Goal: Book appointment/travel/reservation

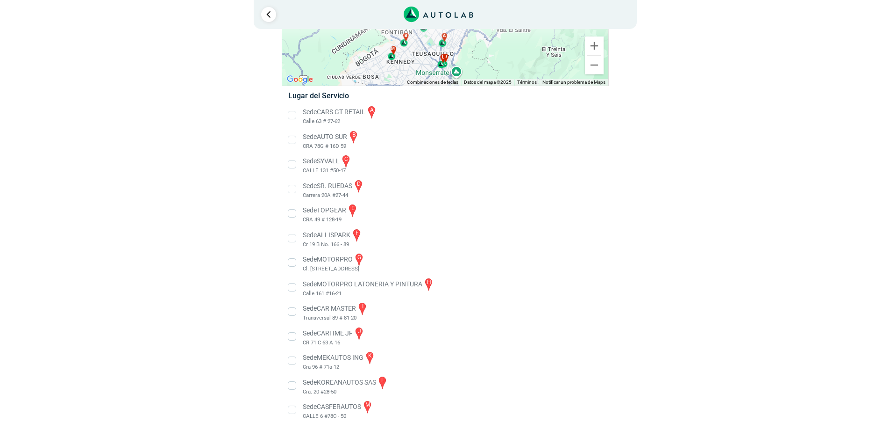
scroll to position [108, 0]
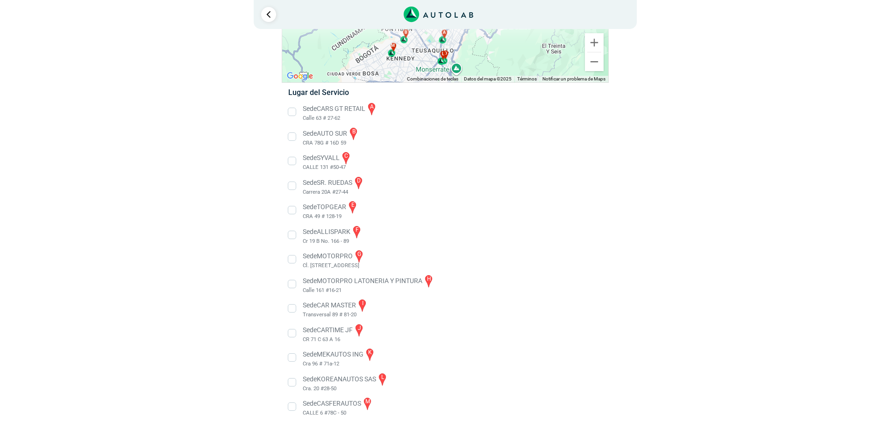
click at [293, 408] on li "Sede CASFERAUTOS m CALLE 6 #78C - 50" at bounding box center [445, 406] width 328 height 21
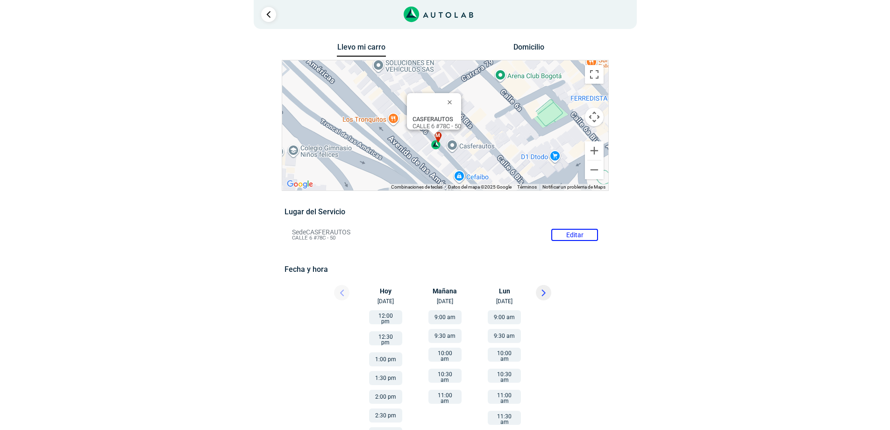
drag, startPoint x: 499, startPoint y: 94, endPoint x: 491, endPoint y: 94, distance: 8.0
click at [491, 94] on div "a b c d e f g" at bounding box center [445, 125] width 326 height 130
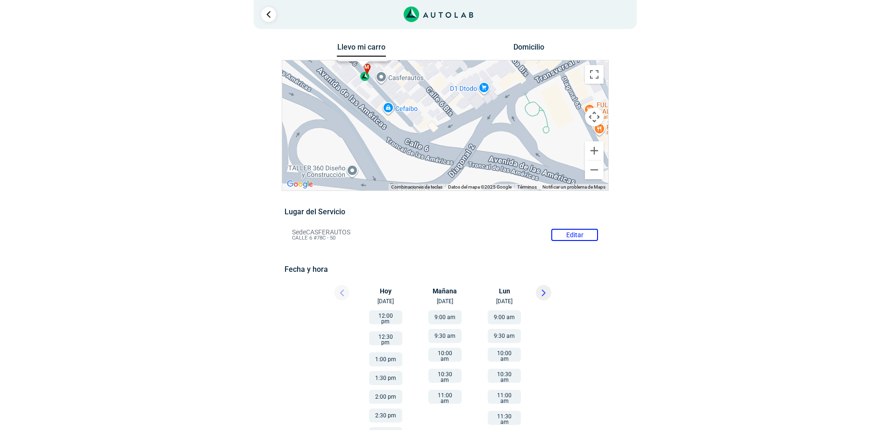
drag, startPoint x: 518, startPoint y: 146, endPoint x: 446, endPoint y: 76, distance: 100.8
click at [446, 76] on div "a b c d e f g" at bounding box center [445, 125] width 326 height 130
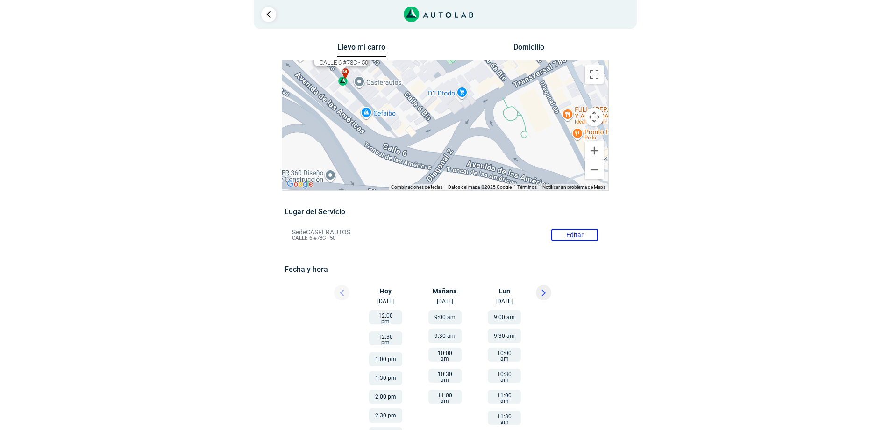
drag, startPoint x: 529, startPoint y: 135, endPoint x: 505, endPoint y: 138, distance: 24.6
click at [505, 138] on div "a b c d e f g" at bounding box center [445, 125] width 326 height 130
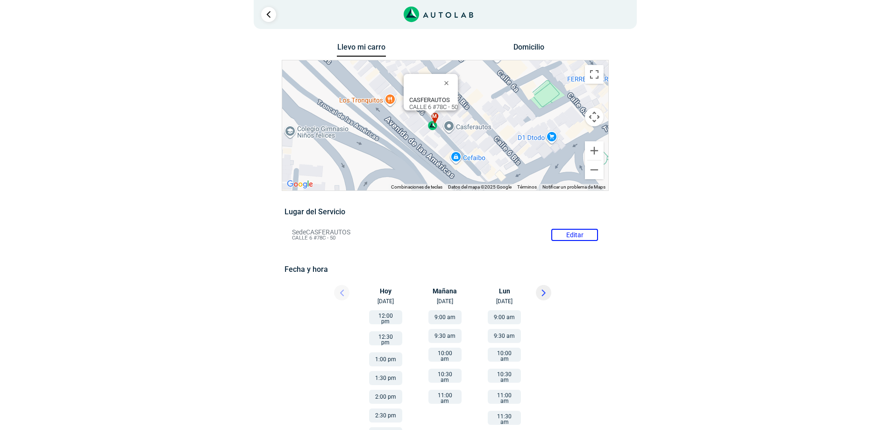
drag, startPoint x: 403, startPoint y: 101, endPoint x: 496, endPoint y: 149, distance: 104.9
click at [496, 149] on div "a b c d e f g" at bounding box center [445, 125] width 326 height 130
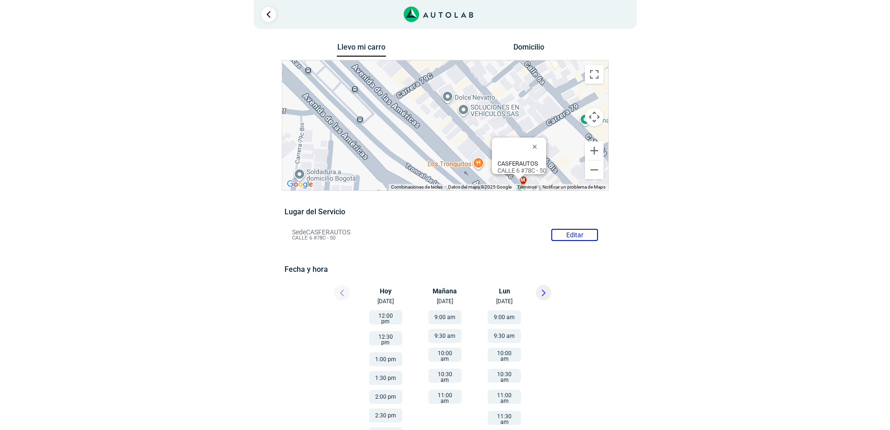
drag, startPoint x: 358, startPoint y: 83, endPoint x: 448, endPoint y: 149, distance: 111.4
click at [448, 149] on div "a b c d e f g" at bounding box center [445, 125] width 326 height 130
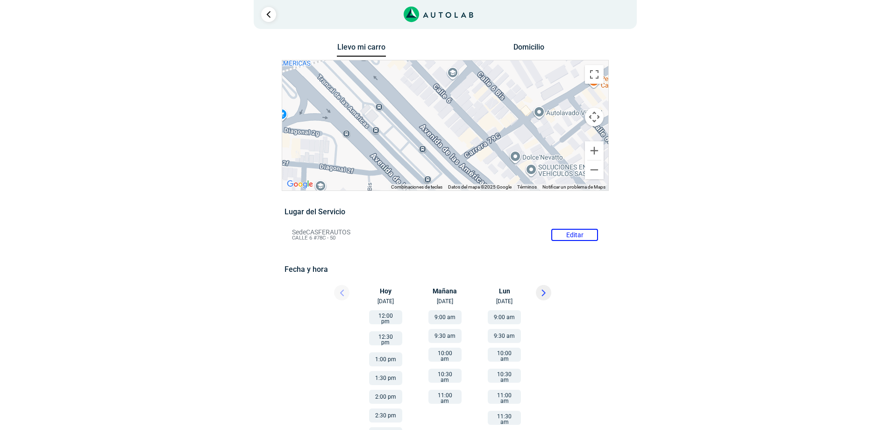
drag, startPoint x: 386, startPoint y: 79, endPoint x: 455, endPoint y: 141, distance: 93.0
click at [455, 141] on div "a b c d e f g" at bounding box center [445, 125] width 326 height 130
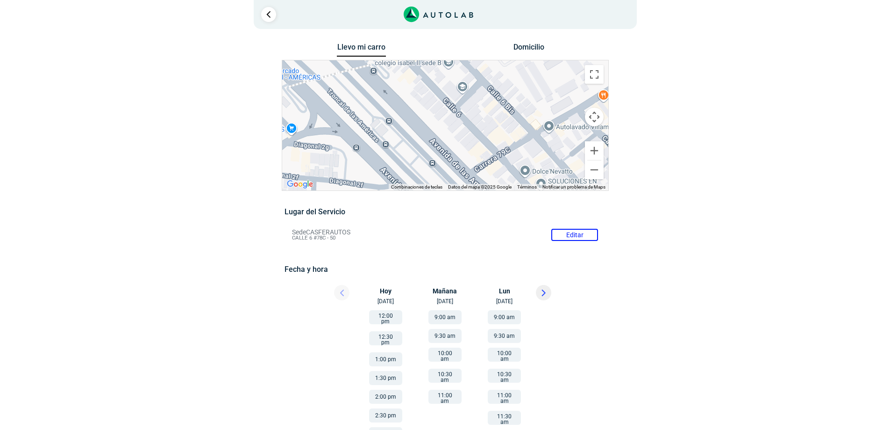
drag, startPoint x: 417, startPoint y: 95, endPoint x: 429, endPoint y: 112, distance: 20.9
click at [429, 112] on div "a b c d e f g" at bounding box center [445, 125] width 326 height 130
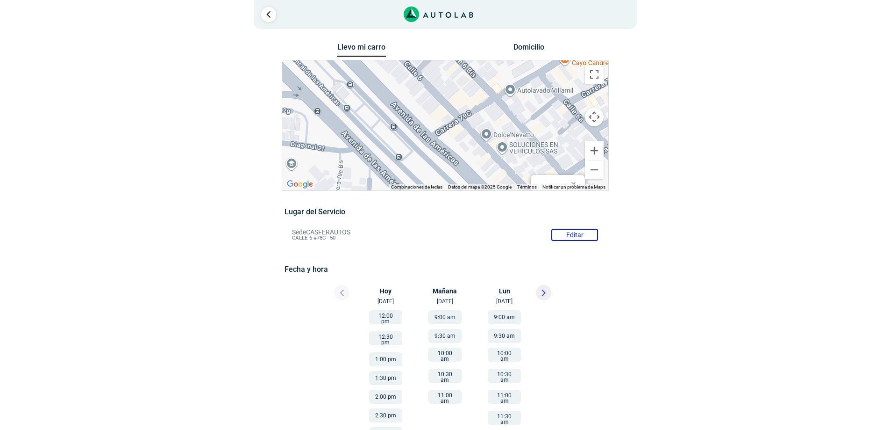
drag, startPoint x: 472, startPoint y: 150, endPoint x: 433, endPoint y: 112, distance: 54.5
click at [433, 112] on div "a b c d e f g" at bounding box center [445, 125] width 326 height 130
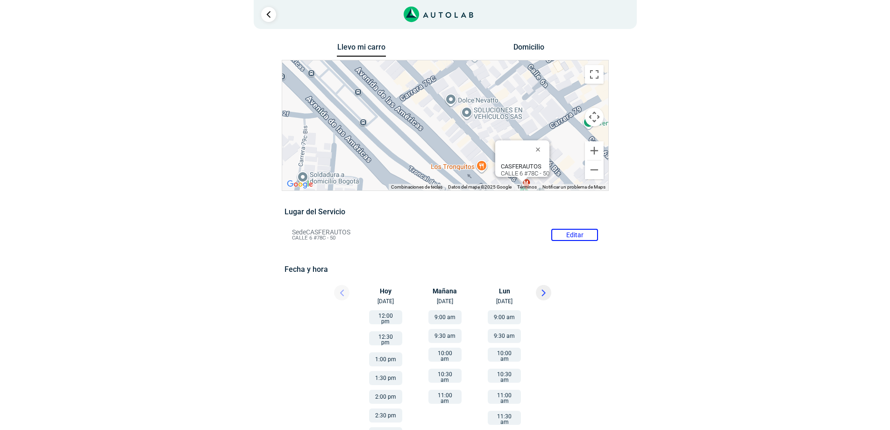
drag, startPoint x: 471, startPoint y: 146, endPoint x: 434, endPoint y: 110, distance: 51.9
click at [434, 110] on div "a b c d e f g" at bounding box center [445, 125] width 326 height 130
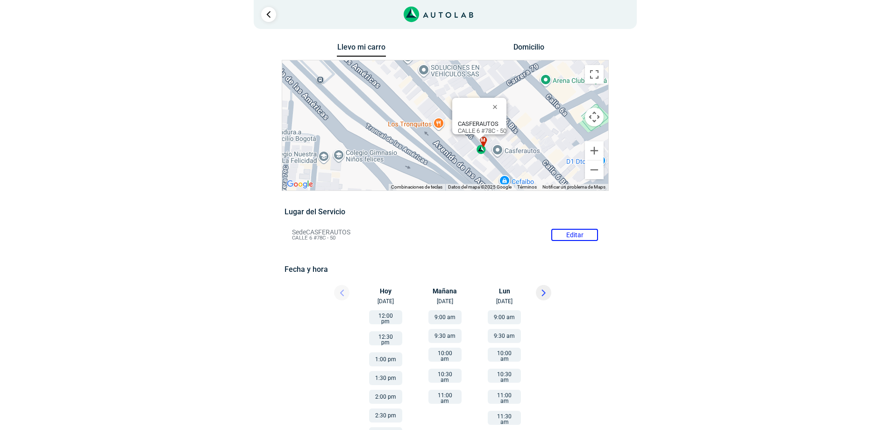
drag, startPoint x: 471, startPoint y: 144, endPoint x: 427, endPoint y: 100, distance: 62.1
click at [427, 100] on div "a b c d e f g" at bounding box center [445, 125] width 326 height 130
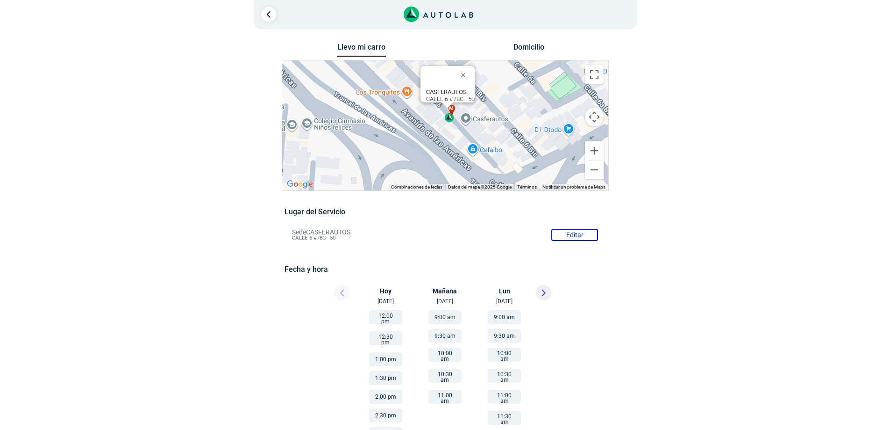
drag, startPoint x: 476, startPoint y: 156, endPoint x: 444, endPoint y: 123, distance: 45.9
click at [444, 123] on div "a b c d e f g" at bounding box center [445, 125] width 326 height 130
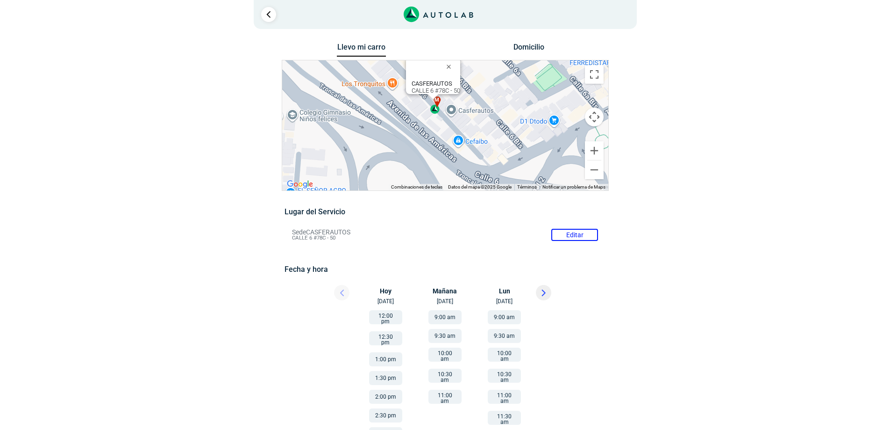
drag, startPoint x: 462, startPoint y: 138, endPoint x: 444, endPoint y: 127, distance: 21.7
click at [444, 127] on div "a b c d e f g" at bounding box center [445, 125] width 326 height 130
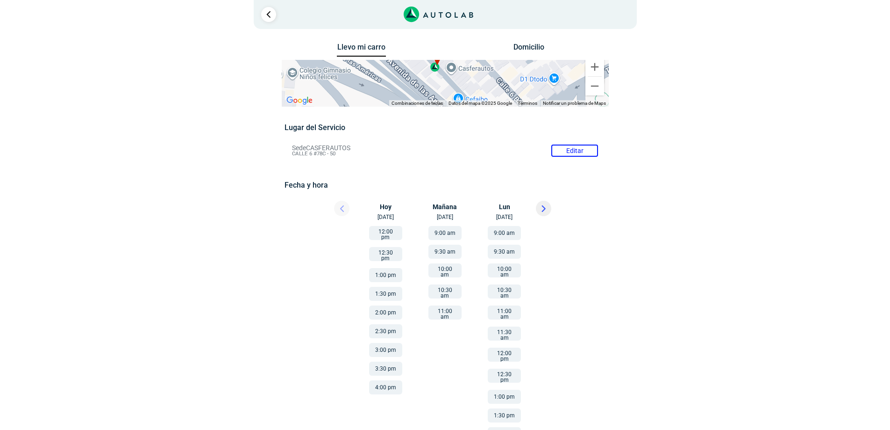
click at [390, 270] on button "1:00 pm" at bounding box center [385, 275] width 33 height 14
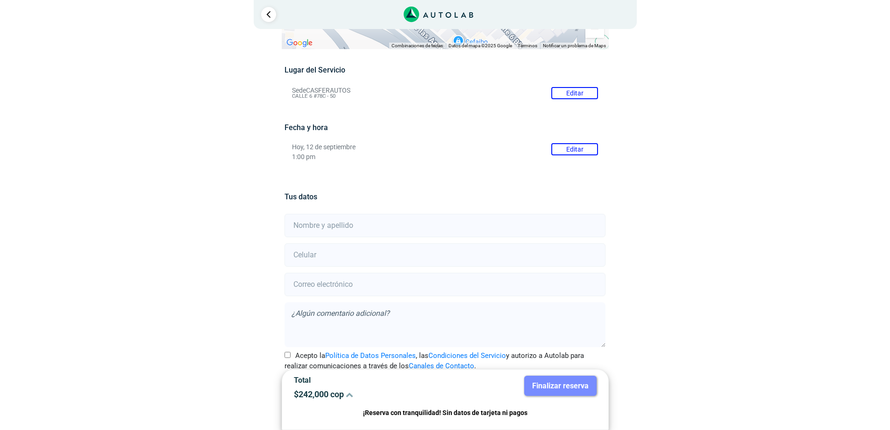
scroll to position [79, 0]
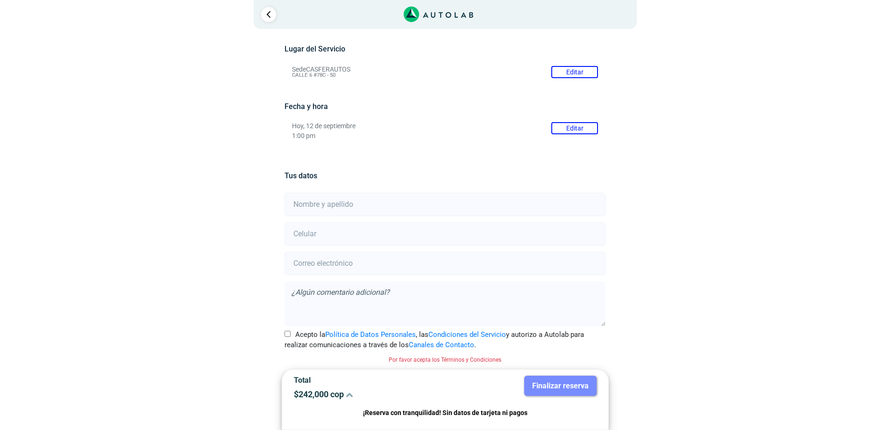
click at [314, 205] on input "text" at bounding box center [445, 204] width 321 height 23
type input "[PERSON_NAME] [PERSON_NAME]"
click at [322, 234] on input "number" at bounding box center [445, 233] width 321 height 23
type input "3001611909"
click at [333, 268] on input "email" at bounding box center [445, 262] width 321 height 23
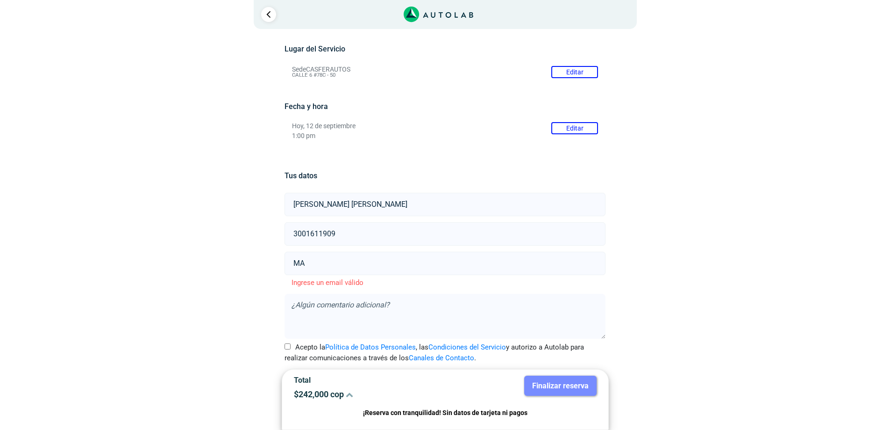
type input "M"
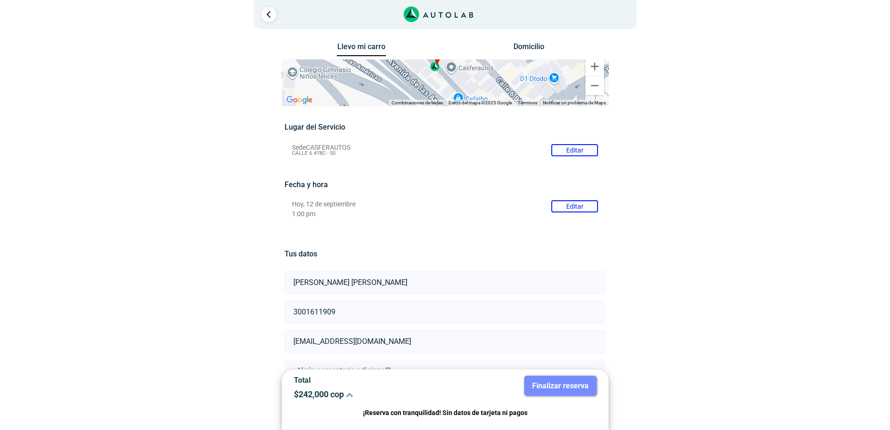
scroll to position [0, 0]
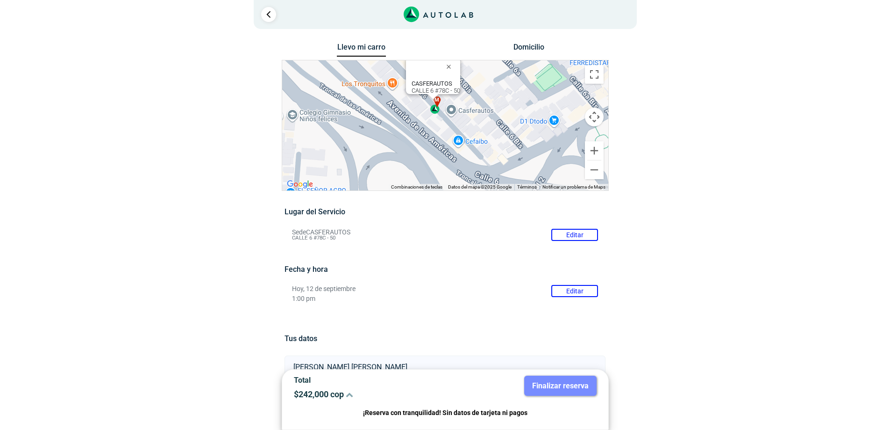
type input "[EMAIL_ADDRESS][DOMAIN_NAME]"
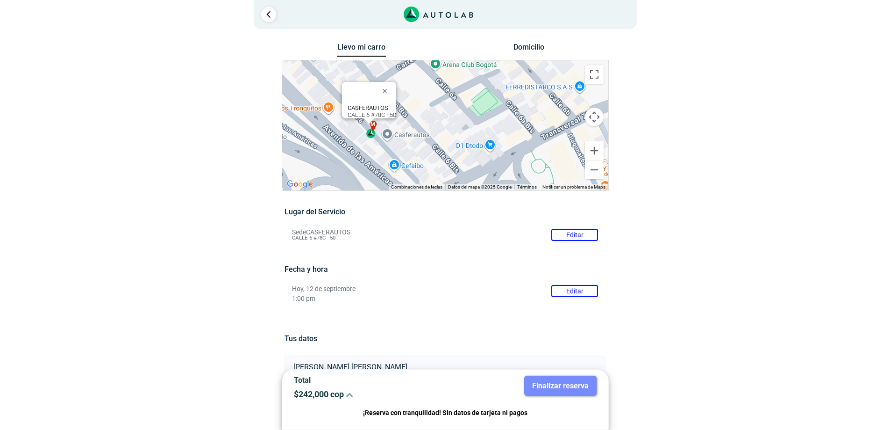
drag, startPoint x: 566, startPoint y: 145, endPoint x: 499, endPoint y: 172, distance: 72.2
click at [499, 172] on div "a b c d e f g" at bounding box center [445, 125] width 326 height 130
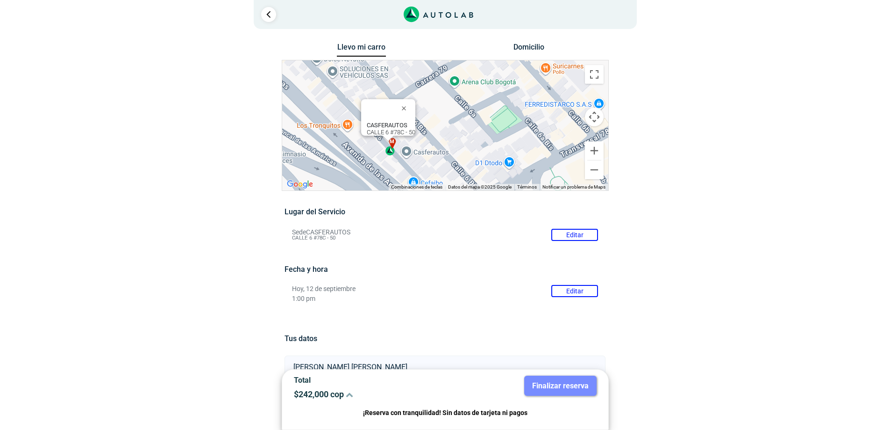
drag, startPoint x: 457, startPoint y: 131, endPoint x: 479, endPoint y: 150, distance: 29.5
click at [479, 150] on div "a b c d e f g" at bounding box center [445, 125] width 326 height 130
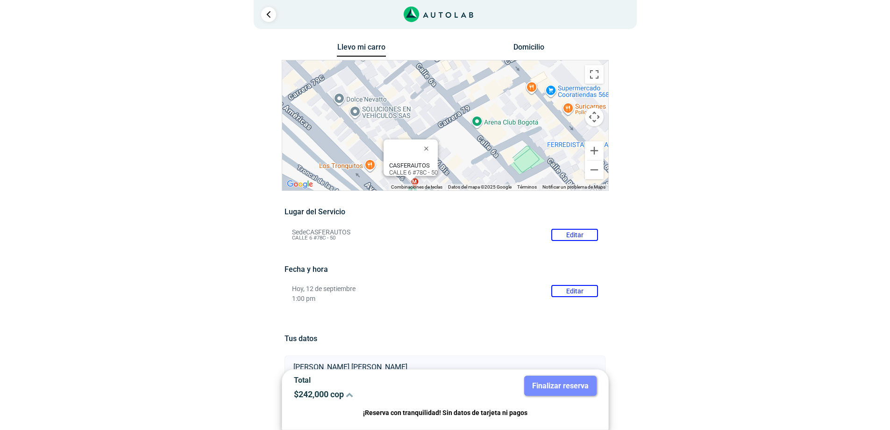
drag, startPoint x: 482, startPoint y: 105, endPoint x: 505, endPoint y: 151, distance: 51.8
click at [505, 151] on div "a b c d e f g" at bounding box center [445, 125] width 326 height 130
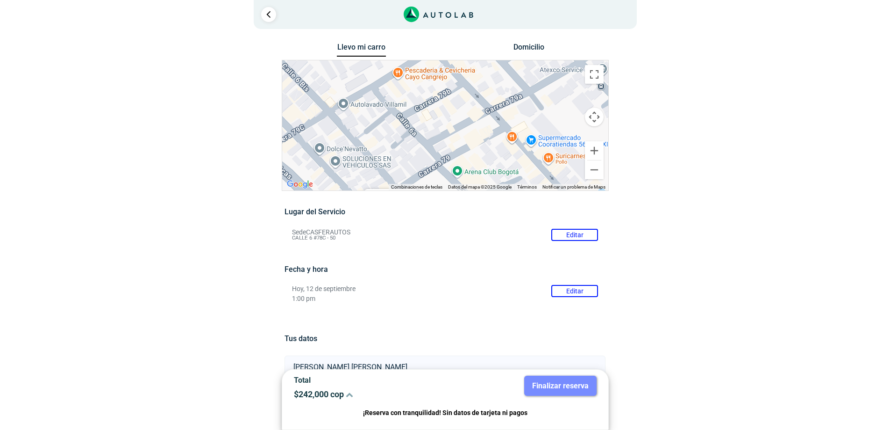
drag, startPoint x: 459, startPoint y: 109, endPoint x: 441, endPoint y: 163, distance: 56.3
click at [441, 163] on div "a b c d e f g" at bounding box center [445, 125] width 326 height 130
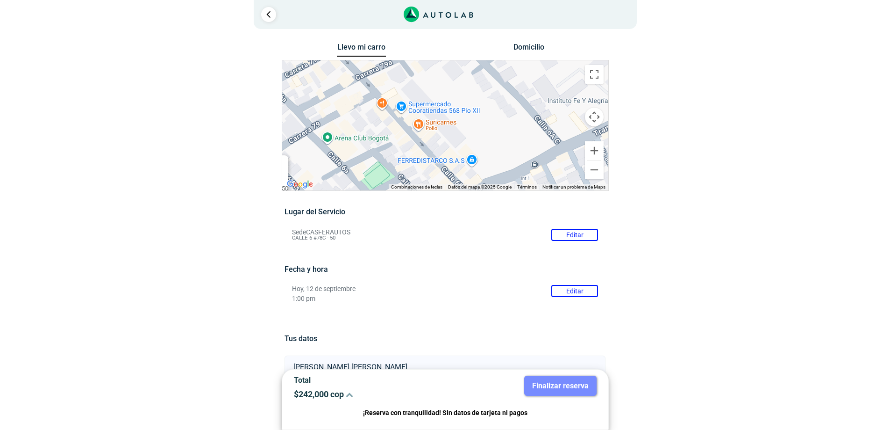
drag, startPoint x: 494, startPoint y: 130, endPoint x: 360, endPoint y: 97, distance: 138.3
click at [360, 97] on div "a b c d e f g" at bounding box center [445, 125] width 326 height 130
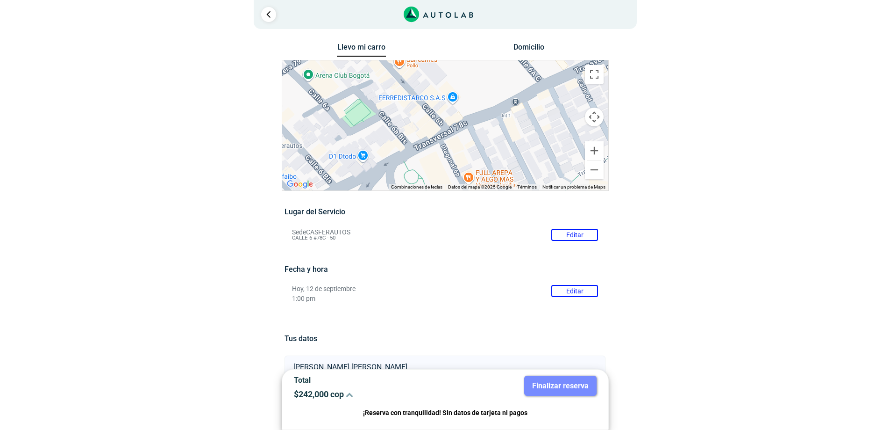
drag, startPoint x: 442, startPoint y: 169, endPoint x: 423, endPoint y: 103, distance: 69.0
click at [423, 103] on div "a b c d e f g" at bounding box center [445, 125] width 326 height 130
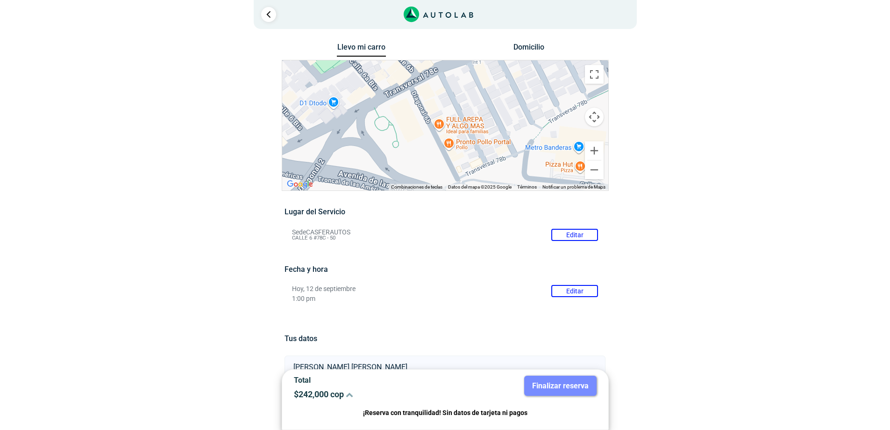
drag, startPoint x: 473, startPoint y: 167, endPoint x: 443, endPoint y: 113, distance: 62.1
click at [443, 113] on div "a b c d e f g" at bounding box center [445, 125] width 326 height 130
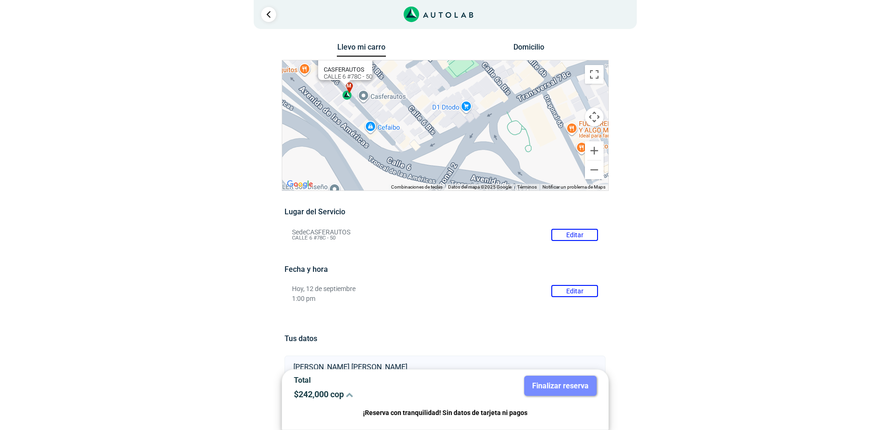
drag, startPoint x: 450, startPoint y: 152, endPoint x: 587, endPoint y: 159, distance: 137.1
click at [587, 159] on div "a b c d e f g" at bounding box center [445, 125] width 326 height 130
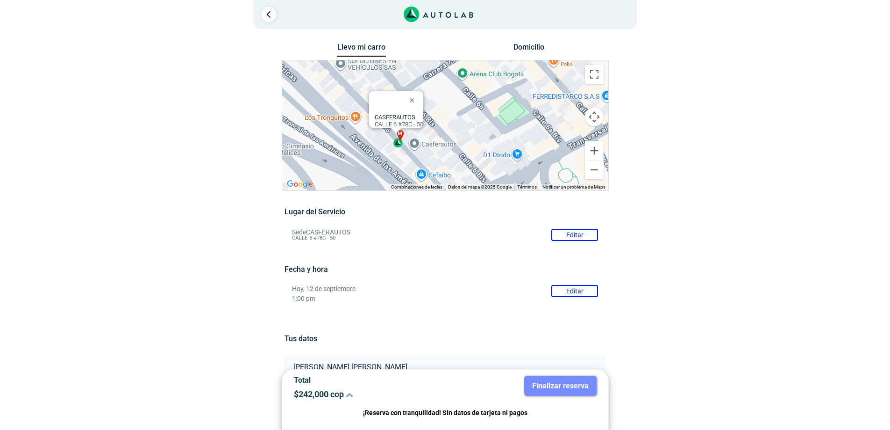
drag, startPoint x: 399, startPoint y: 108, endPoint x: 452, endPoint y: 158, distance: 72.7
click at [452, 158] on div "a b c d e f g" at bounding box center [445, 125] width 326 height 130
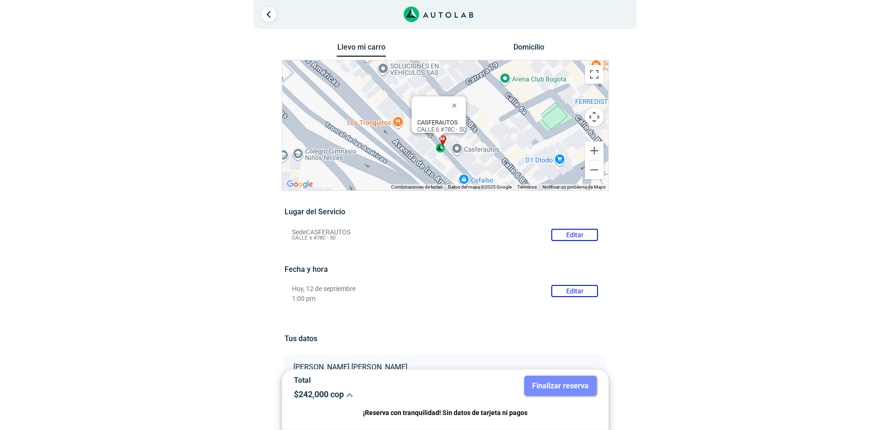
drag, startPoint x: 438, startPoint y: 126, endPoint x: 481, endPoint y: 133, distance: 44.0
click at [481, 133] on div "a b c d e f g" at bounding box center [445, 125] width 326 height 130
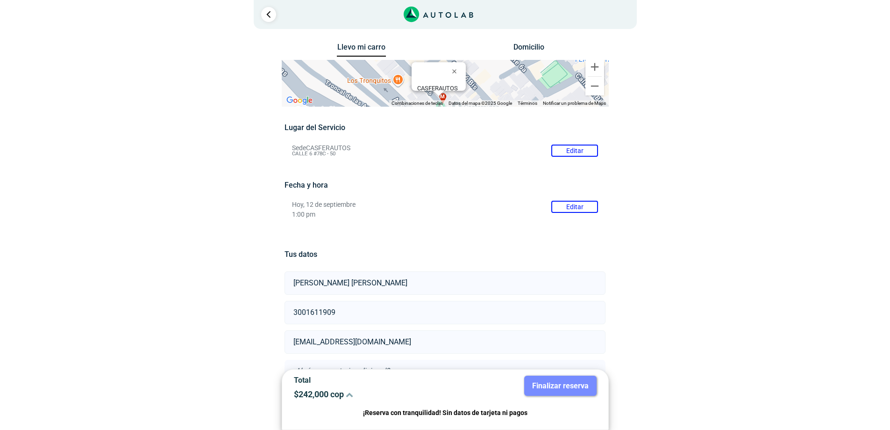
click at [533, 46] on button "Domicilio" at bounding box center [528, 50] width 49 height 14
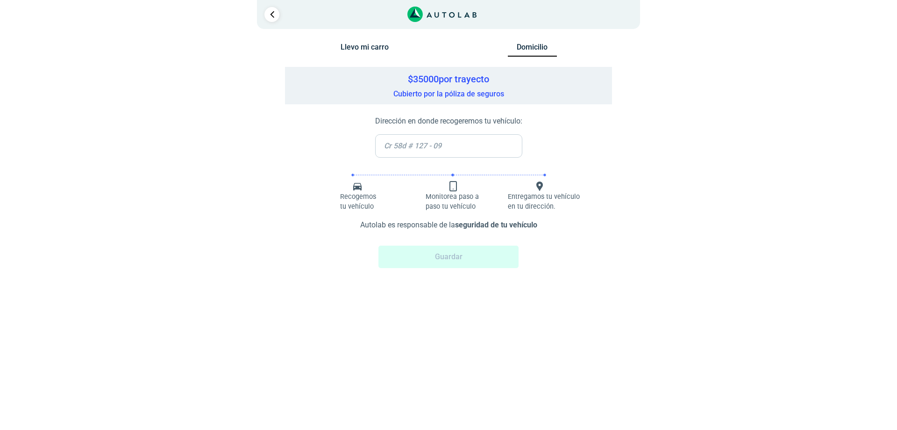
click at [357, 45] on button "Llevo mi carro" at bounding box center [364, 50] width 49 height 14
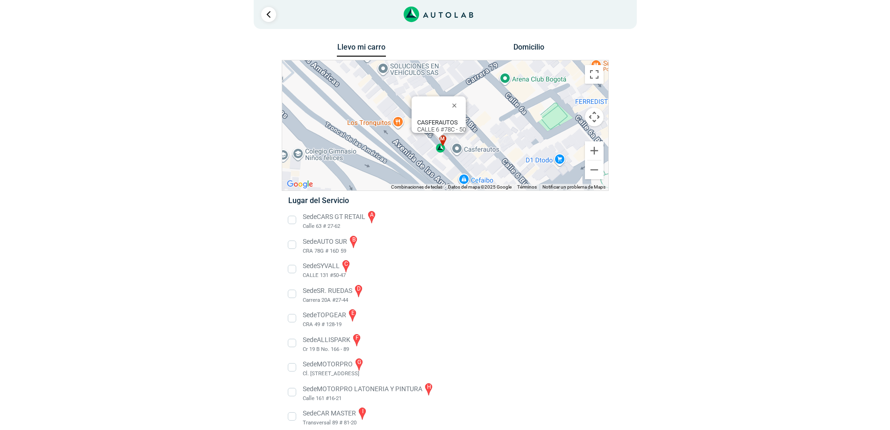
scroll to position [108, 0]
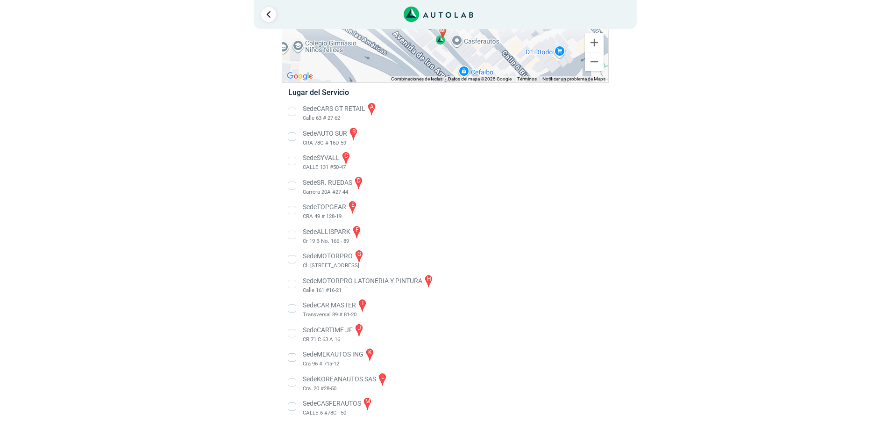
click at [293, 405] on li "Sede CASFERAUTOS m CALLE 6 #78C - 50" at bounding box center [445, 406] width 328 height 21
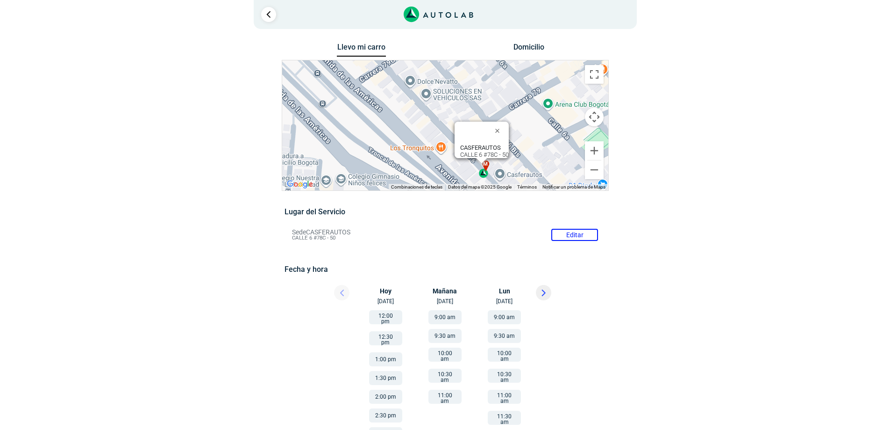
drag, startPoint x: 384, startPoint y: 100, endPoint x: 421, endPoint y: 133, distance: 49.0
click at [421, 133] on div "a b c d e f g" at bounding box center [445, 125] width 326 height 130
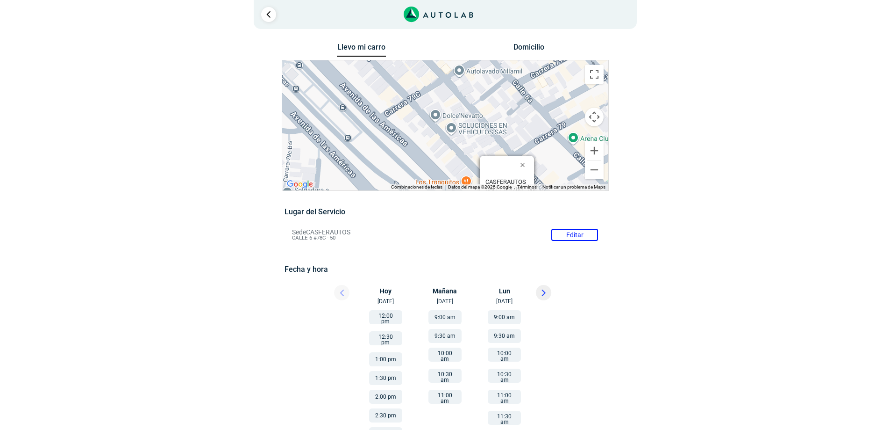
drag, startPoint x: 387, startPoint y: 103, endPoint x: 413, endPoint y: 138, distance: 43.5
click at [413, 138] on div "a b c d e f g" at bounding box center [445, 125] width 326 height 130
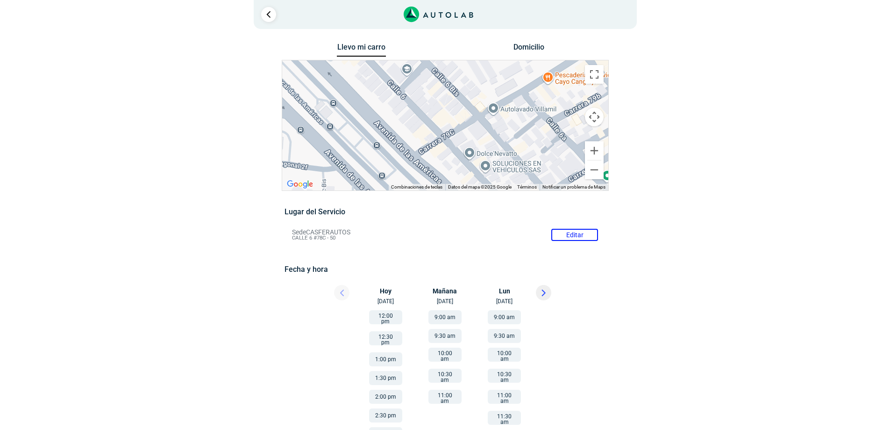
drag, startPoint x: 403, startPoint y: 114, endPoint x: 438, endPoint y: 155, distance: 54.0
click at [438, 155] on div "a b c d e f g" at bounding box center [445, 125] width 326 height 130
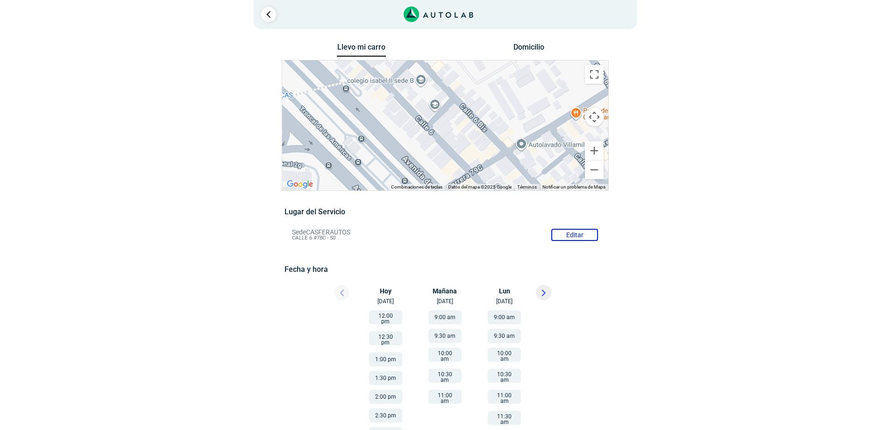
drag, startPoint x: 398, startPoint y: 108, endPoint x: 427, endPoint y: 146, distance: 47.7
click at [427, 146] on div "a b c d e f g" at bounding box center [445, 125] width 326 height 130
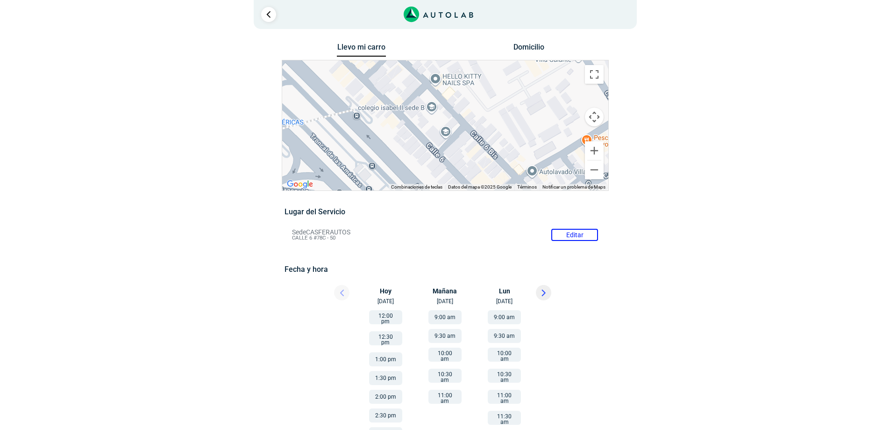
drag, startPoint x: 386, startPoint y: 105, endPoint x: 397, endPoint y: 133, distance: 30.4
click at [397, 133] on div "a b c d e f g" at bounding box center [445, 125] width 326 height 130
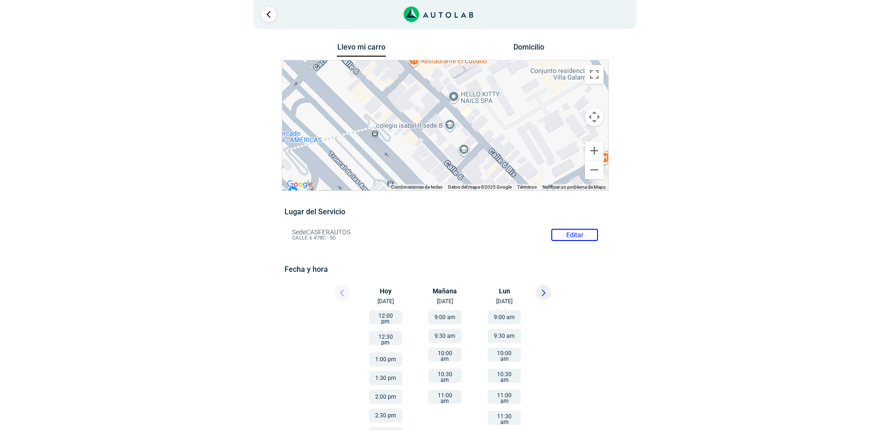
drag, startPoint x: 383, startPoint y: 115, endPoint x: 411, endPoint y: 143, distance: 39.7
click at [411, 143] on div "a b c d e f g" at bounding box center [445, 125] width 326 height 130
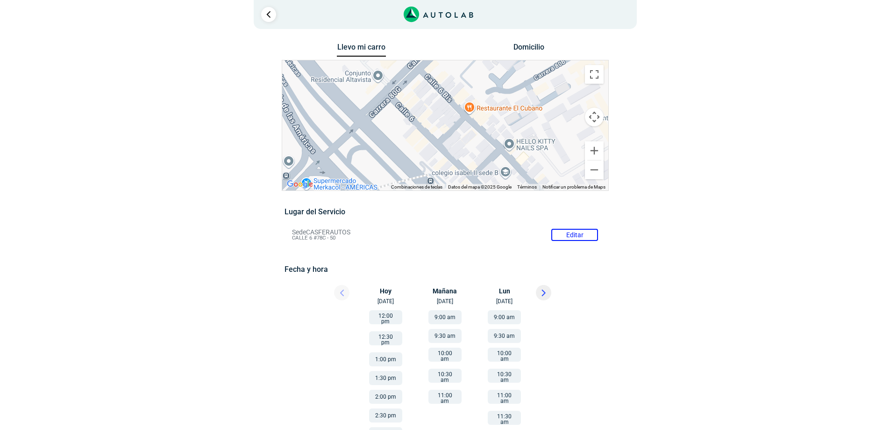
drag, startPoint x: 376, startPoint y: 108, endPoint x: 424, endPoint y: 150, distance: 63.6
click at [424, 150] on div "a b c d e f g" at bounding box center [445, 125] width 326 height 130
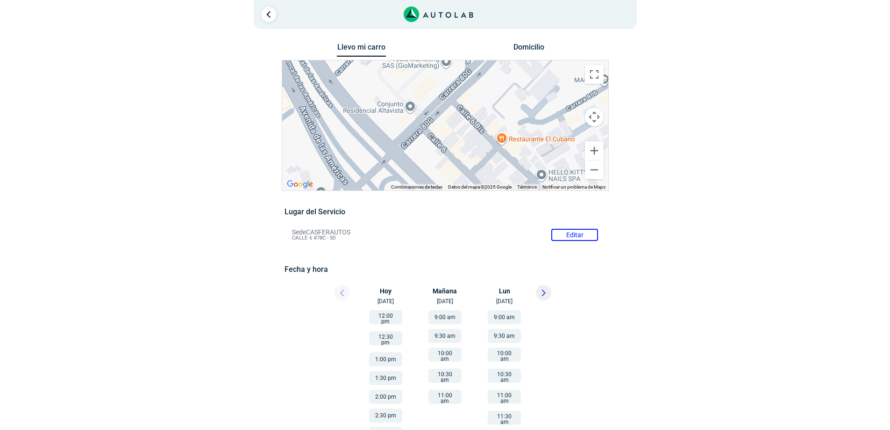
drag, startPoint x: 388, startPoint y: 115, endPoint x: 421, endPoint y: 148, distance: 45.6
click at [421, 148] on div "a b c d e f g" at bounding box center [445, 125] width 326 height 130
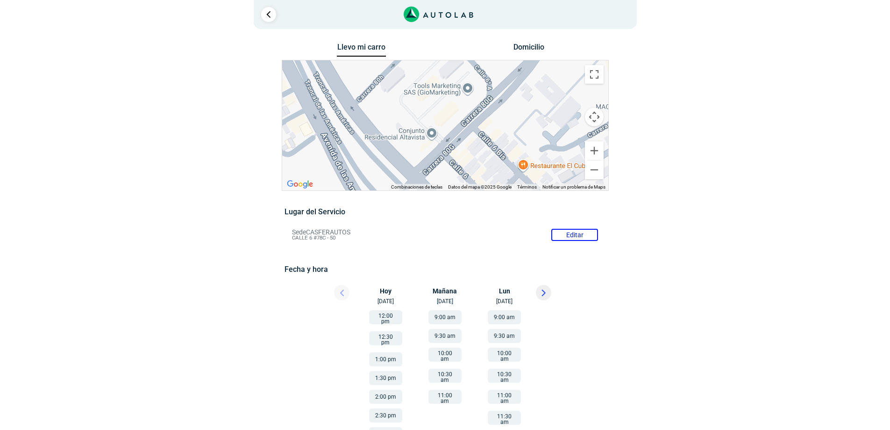
drag, startPoint x: 396, startPoint y: 114, endPoint x: 419, endPoint y: 143, distance: 36.6
click at [419, 143] on div "a b c d e f g" at bounding box center [445, 125] width 326 height 130
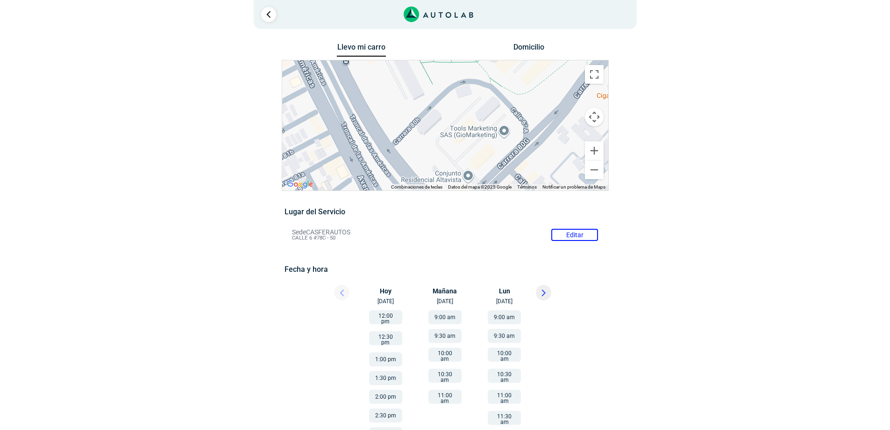
drag, startPoint x: 390, startPoint y: 104, endPoint x: 427, endPoint y: 150, distance: 58.8
click at [427, 150] on div "a b c d e f g" at bounding box center [445, 125] width 326 height 130
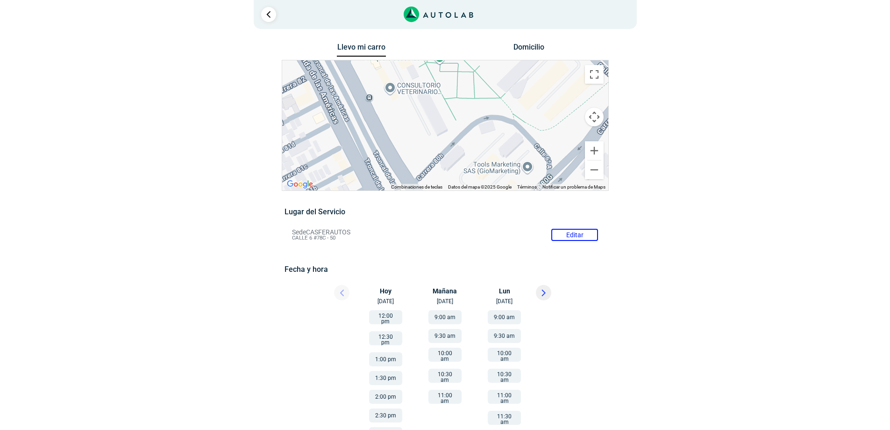
drag, startPoint x: 388, startPoint y: 93, endPoint x: 414, endPoint y: 134, distance: 47.9
click at [414, 134] on div "a b c d e f g" at bounding box center [445, 125] width 326 height 130
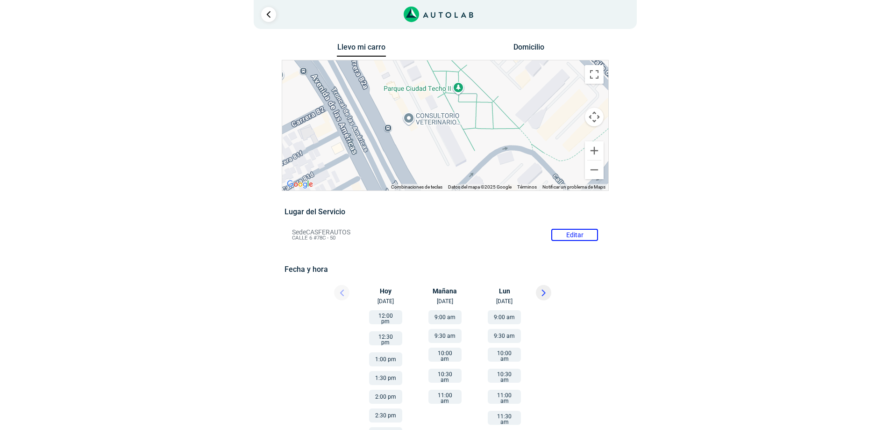
drag, startPoint x: 398, startPoint y: 109, endPoint x: 418, endPoint y: 144, distance: 40.2
click at [418, 144] on div "a b c d e f g" at bounding box center [445, 125] width 326 height 130
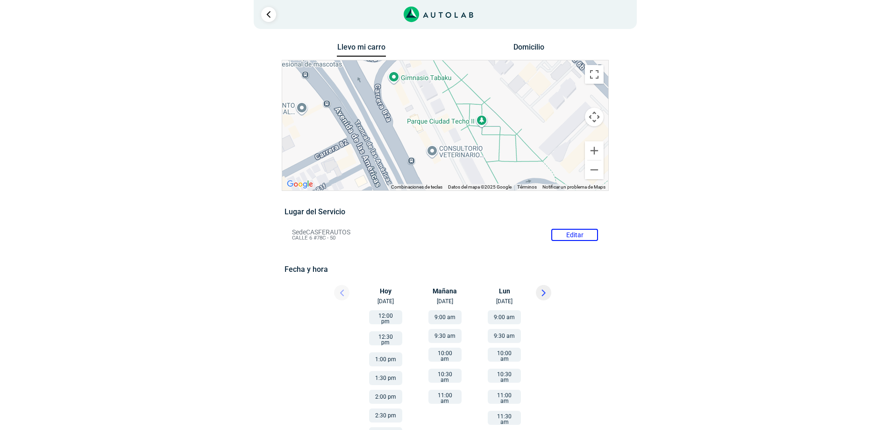
drag, startPoint x: 394, startPoint y: 105, endPoint x: 419, endPoint y: 139, distance: 42.5
click at [419, 139] on div "a b c d e f g" at bounding box center [445, 125] width 326 height 130
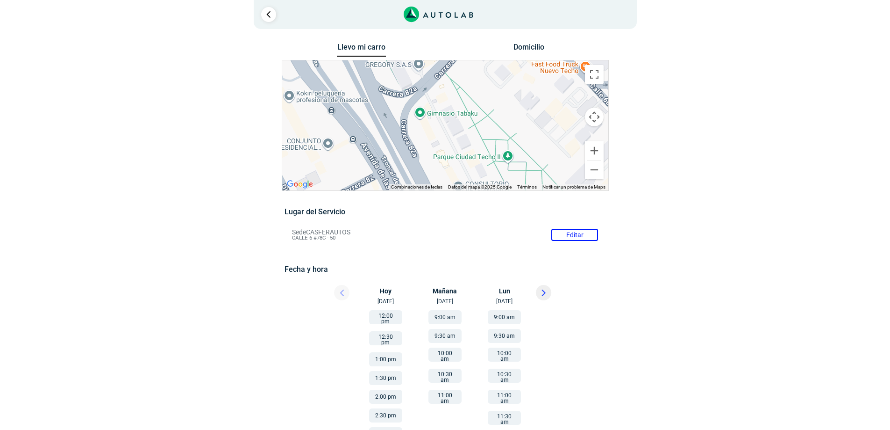
drag, startPoint x: 398, startPoint y: 104, endPoint x: 424, endPoint y: 140, distance: 44.9
click at [424, 140] on div "a b c d e f g" at bounding box center [445, 125] width 326 height 130
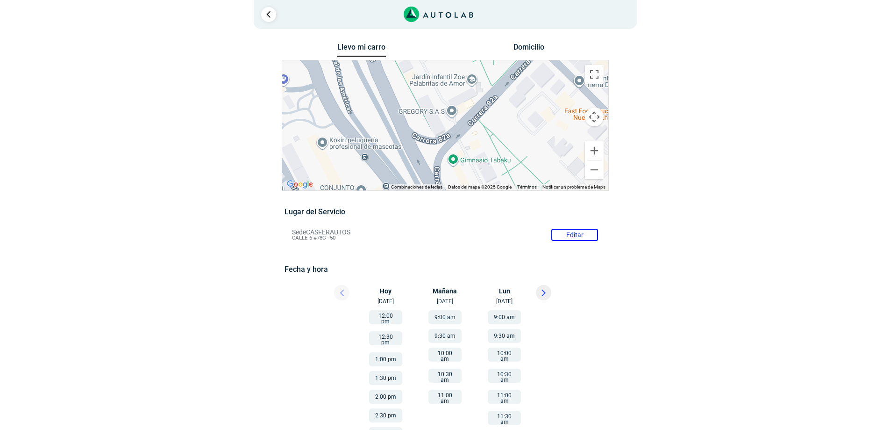
drag, startPoint x: 395, startPoint y: 103, endPoint x: 429, endPoint y: 151, distance: 58.4
click at [429, 151] on div "a b c d e f g" at bounding box center [445, 125] width 326 height 130
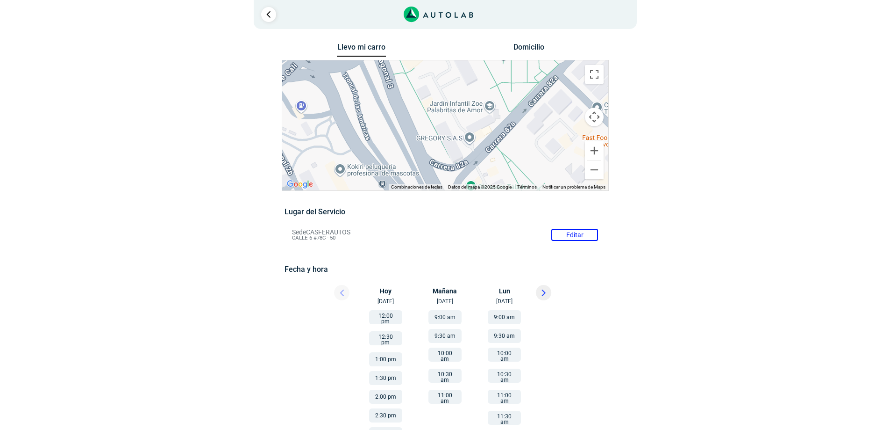
drag, startPoint x: 421, startPoint y: 126, endPoint x: 439, endPoint y: 155, distance: 34.2
click at [439, 155] on div "a b c d e f g" at bounding box center [445, 125] width 326 height 130
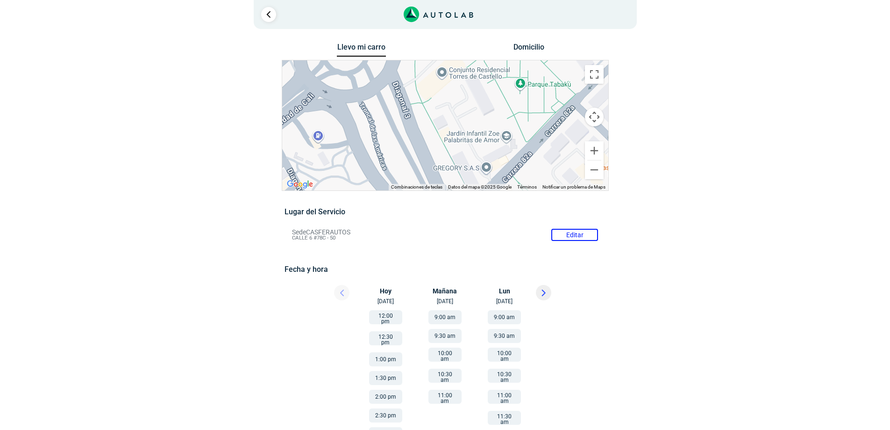
drag, startPoint x: 414, startPoint y: 113, endPoint x: 431, endPoint y: 143, distance: 35.1
click at [431, 143] on div "a b c d e f g" at bounding box center [445, 125] width 326 height 130
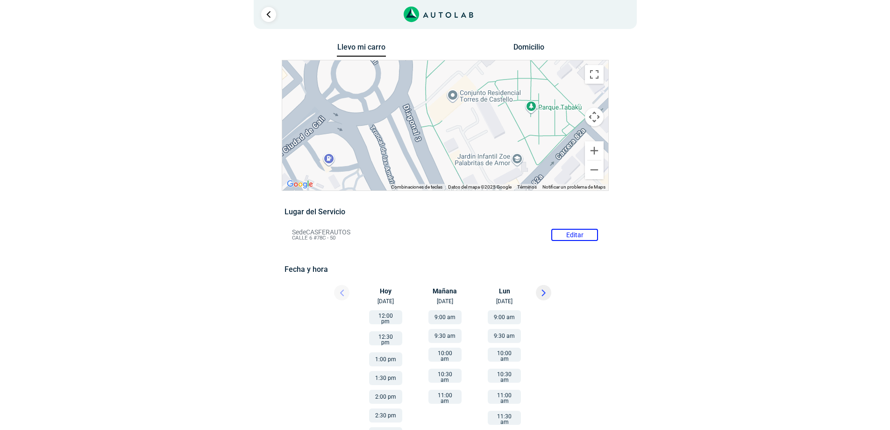
drag, startPoint x: 421, startPoint y: 116, endPoint x: 432, endPoint y: 142, distance: 27.8
click at [432, 142] on div "a b c d e f g" at bounding box center [445, 125] width 326 height 130
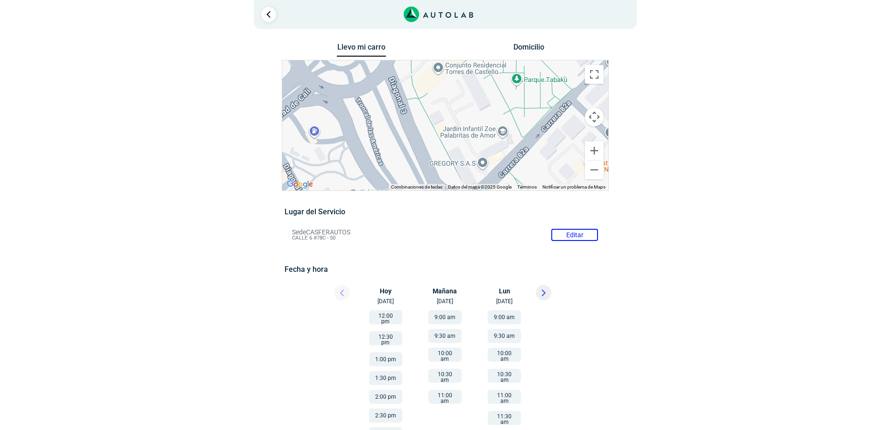
drag, startPoint x: 425, startPoint y: 111, endPoint x: 411, endPoint y: 86, distance: 28.2
click at [411, 86] on div "a b c d e f g" at bounding box center [445, 125] width 326 height 130
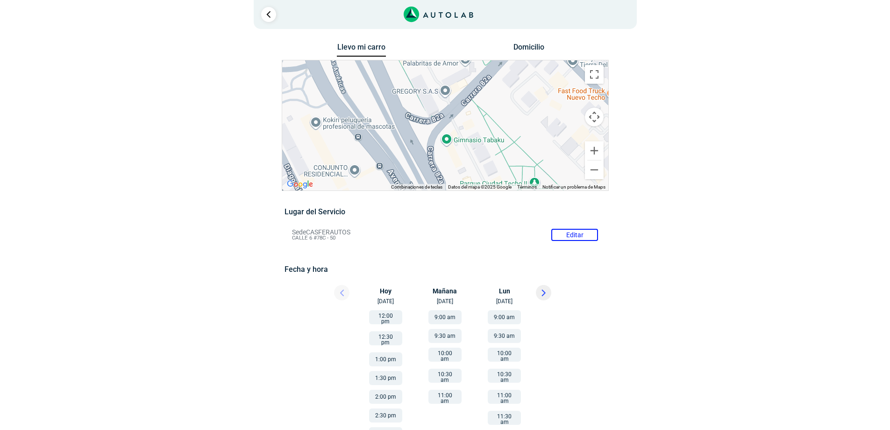
drag, startPoint x: 442, startPoint y: 150, endPoint x: 404, endPoint y: 74, distance: 84.2
click at [404, 74] on div "a b c d e f g" at bounding box center [445, 125] width 326 height 130
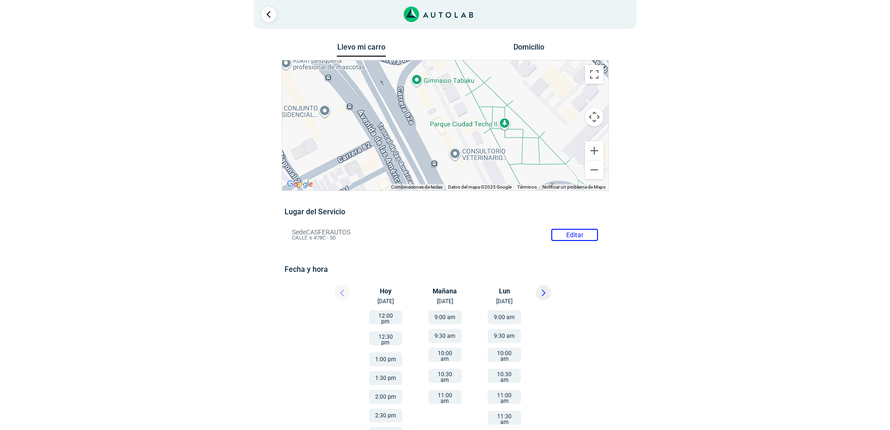
drag, startPoint x: 454, startPoint y: 154, endPoint x: 424, endPoint y: 93, distance: 67.7
click at [424, 93] on div "a b c d e f g" at bounding box center [445, 125] width 326 height 130
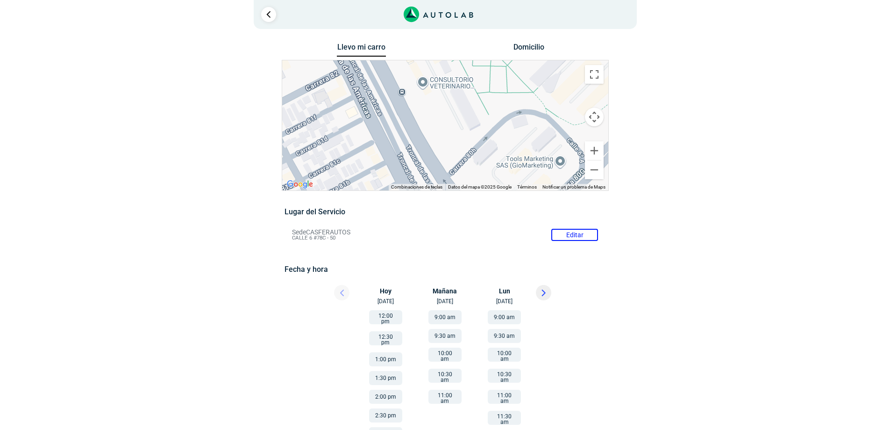
drag, startPoint x: 466, startPoint y: 172, endPoint x: 434, endPoint y: 98, distance: 80.6
click at [434, 98] on div "a b c d e f g" at bounding box center [445, 125] width 326 height 130
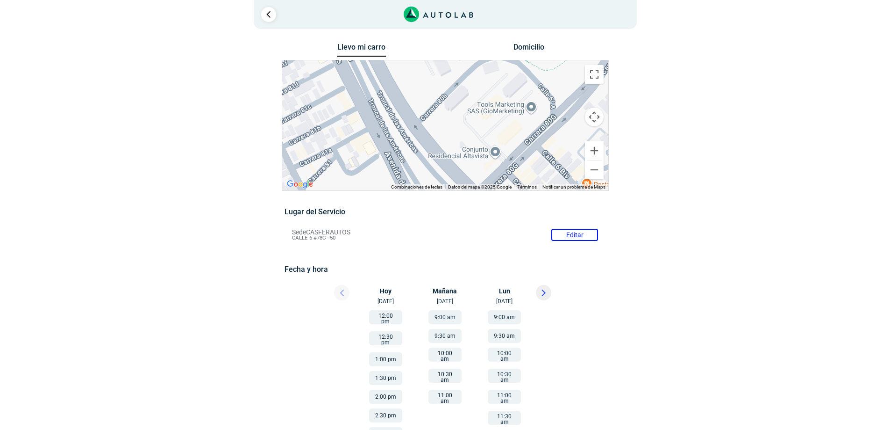
drag, startPoint x: 466, startPoint y: 156, endPoint x: 436, endPoint y: 96, distance: 66.5
click at [436, 96] on div "a b c d e f g" at bounding box center [445, 125] width 326 height 130
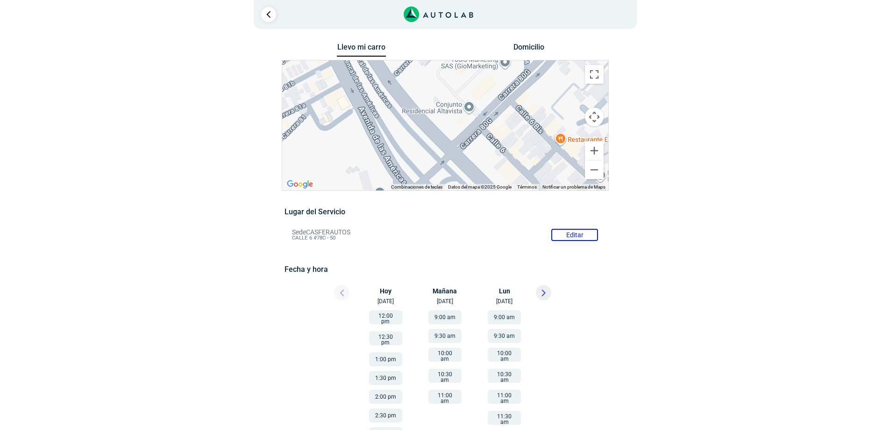
drag, startPoint x: 478, startPoint y: 144, endPoint x: 451, endPoint y: 95, distance: 56.3
click at [451, 95] on div "a b c d e f g" at bounding box center [445, 125] width 326 height 130
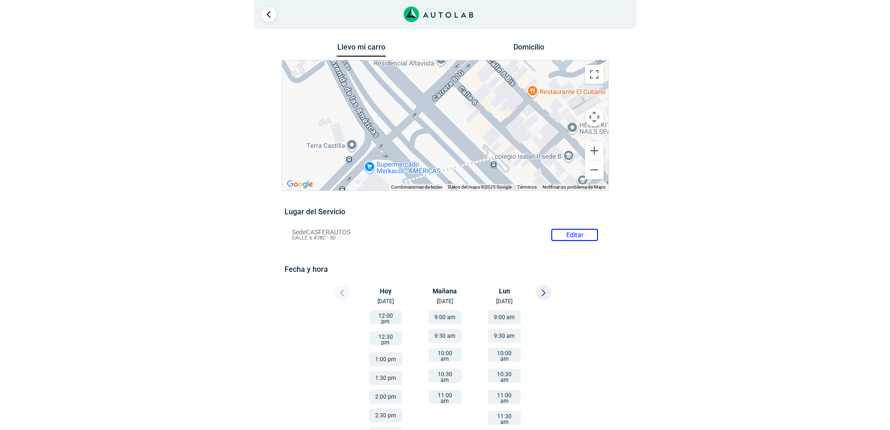
drag, startPoint x: 475, startPoint y: 135, endPoint x: 445, endPoint y: 83, distance: 60.3
click at [445, 83] on div "a b c d e f g" at bounding box center [445, 125] width 326 height 130
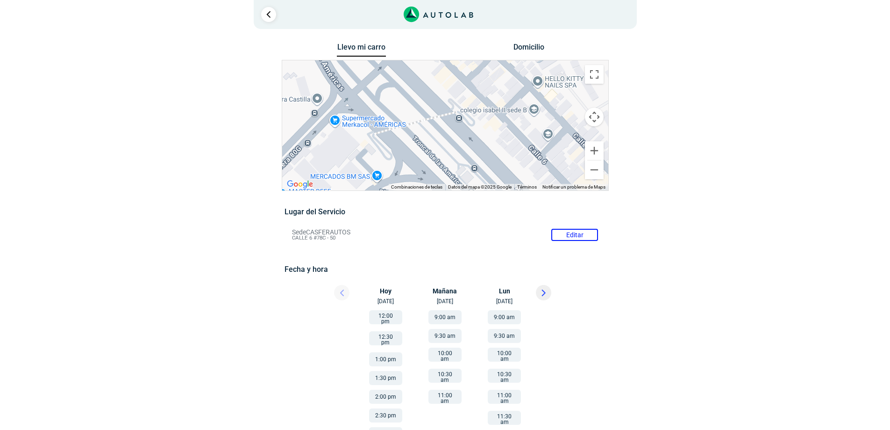
drag, startPoint x: 453, startPoint y: 143, endPoint x: 416, endPoint y: 89, distance: 65.1
click at [416, 89] on div "a b c d e f g" at bounding box center [445, 125] width 326 height 130
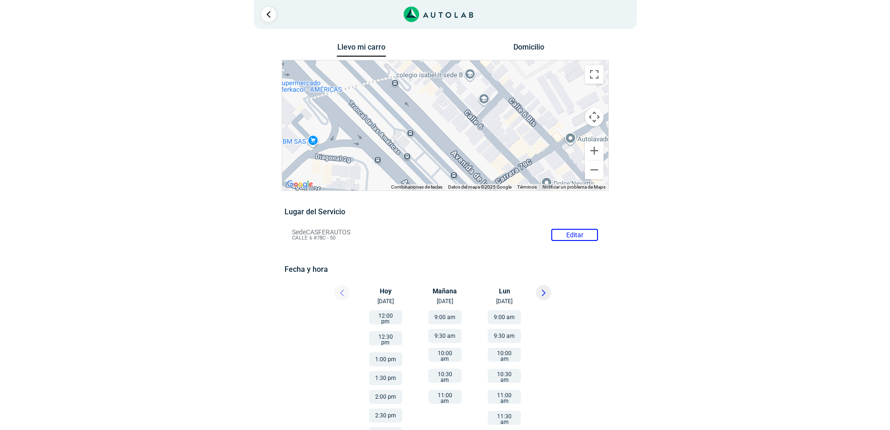
drag, startPoint x: 478, startPoint y: 139, endPoint x: 411, endPoint y: 101, distance: 77.0
click at [411, 101] on div "a b c d e f g" at bounding box center [445, 125] width 326 height 130
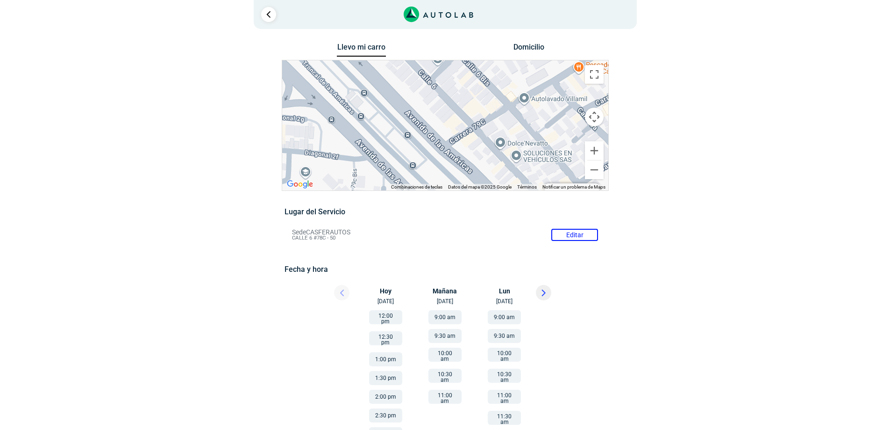
drag, startPoint x: 467, startPoint y: 146, endPoint x: 419, endPoint y: 103, distance: 64.9
click at [419, 103] on div "a b c d e f g" at bounding box center [445, 125] width 326 height 130
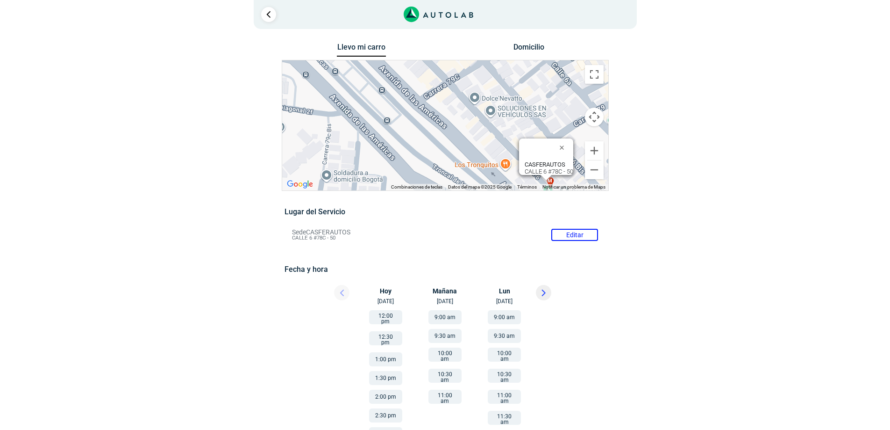
drag, startPoint x: 480, startPoint y: 153, endPoint x: 452, endPoint y: 103, distance: 57.6
click at [452, 103] on div "a b c d e f g" at bounding box center [445, 125] width 326 height 130
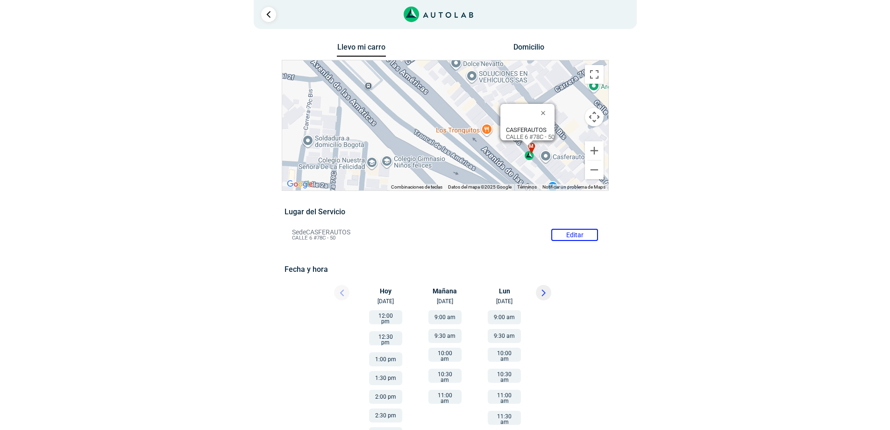
drag, startPoint x: 470, startPoint y: 146, endPoint x: 451, endPoint y: 107, distance: 43.7
click at [451, 107] on div "a b c d e f g" at bounding box center [445, 125] width 326 height 130
click at [544, 158] on div "a b c d e f g" at bounding box center [445, 125] width 326 height 130
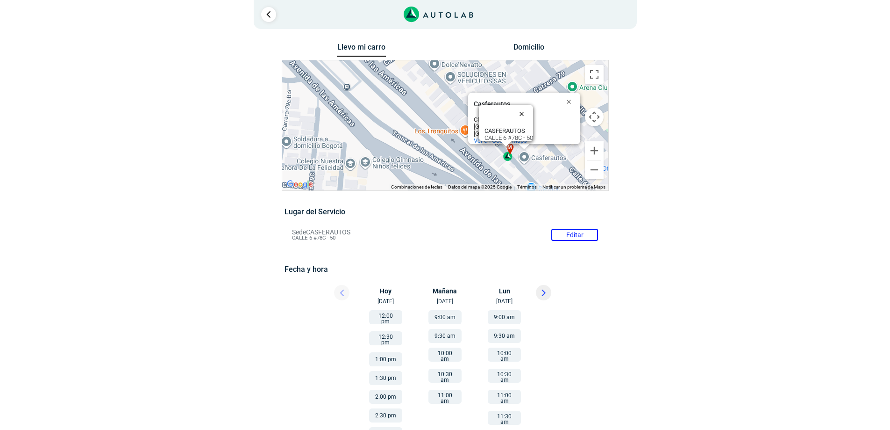
click at [527, 109] on button "Cerrar" at bounding box center [524, 113] width 22 height 22
